Goal: Transaction & Acquisition: Purchase product/service

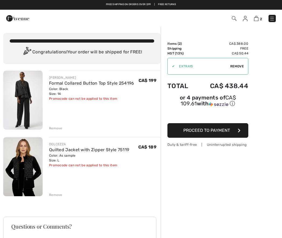
click at [235, 134] on button "Proceed to Payment" at bounding box center [208, 130] width 81 height 15
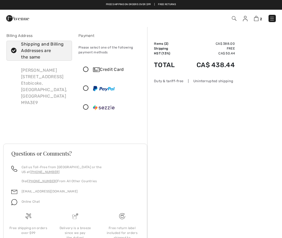
click at [90, 70] on icon at bounding box center [86, 70] width 14 height 6
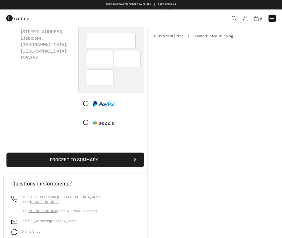
scroll to position [40, 0]
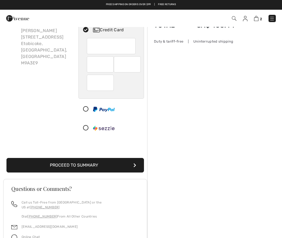
click at [135, 164] on icon "submit" at bounding box center [135, 165] width 3 height 4
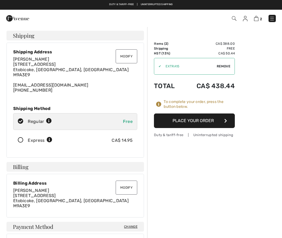
click at [228, 122] on button "Place Your Order" at bounding box center [194, 121] width 81 height 15
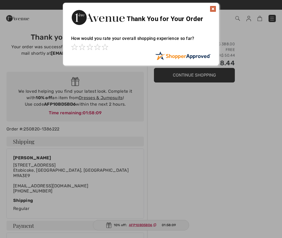
click at [108, 45] on span at bounding box center [105, 47] width 6 height 6
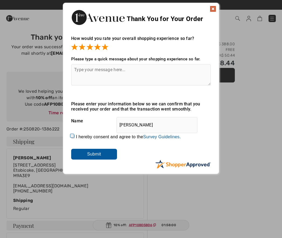
click at [212, 11] on img at bounding box center [213, 9] width 6 height 6
